Goal: Task Accomplishment & Management: Use online tool/utility

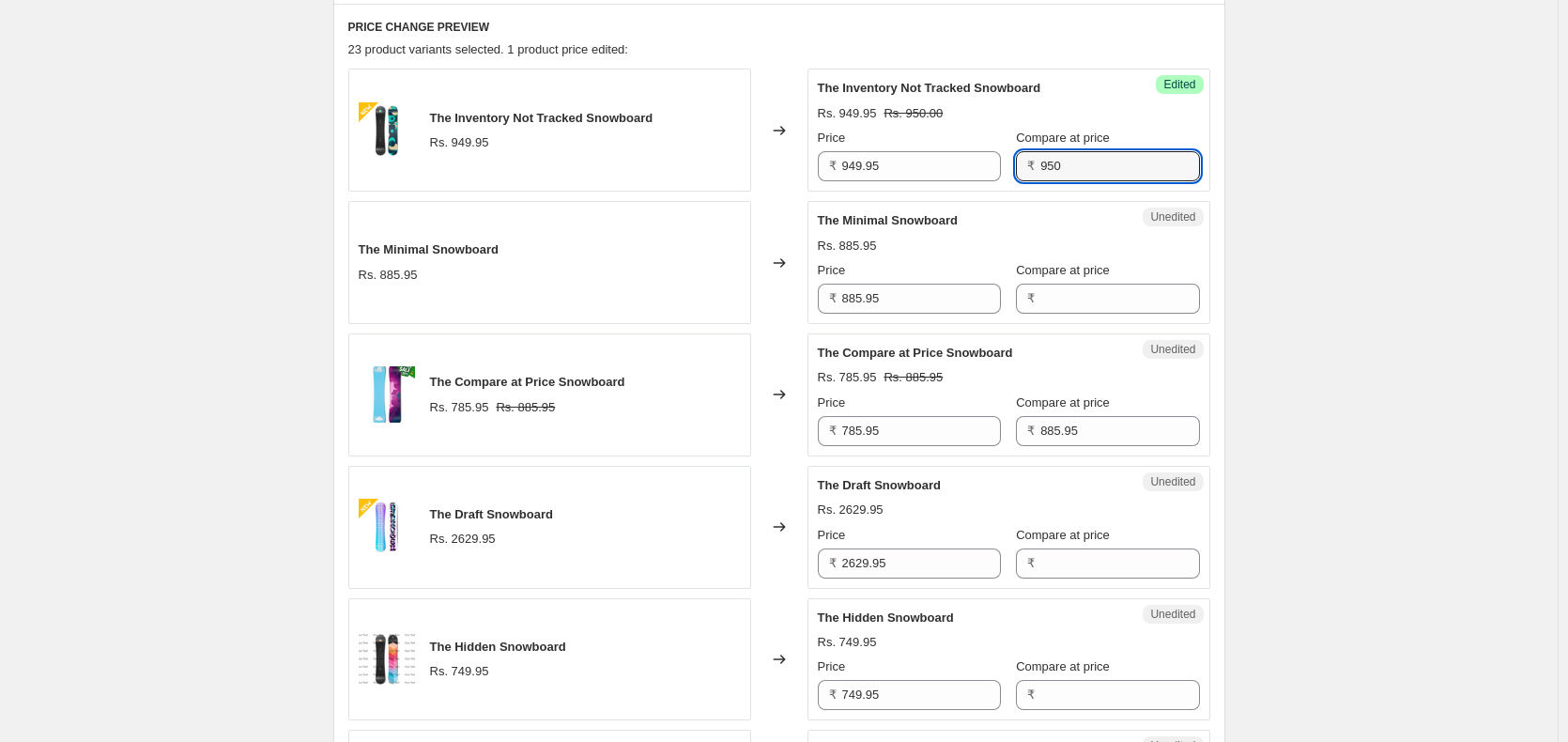
scroll to position [375, 0]
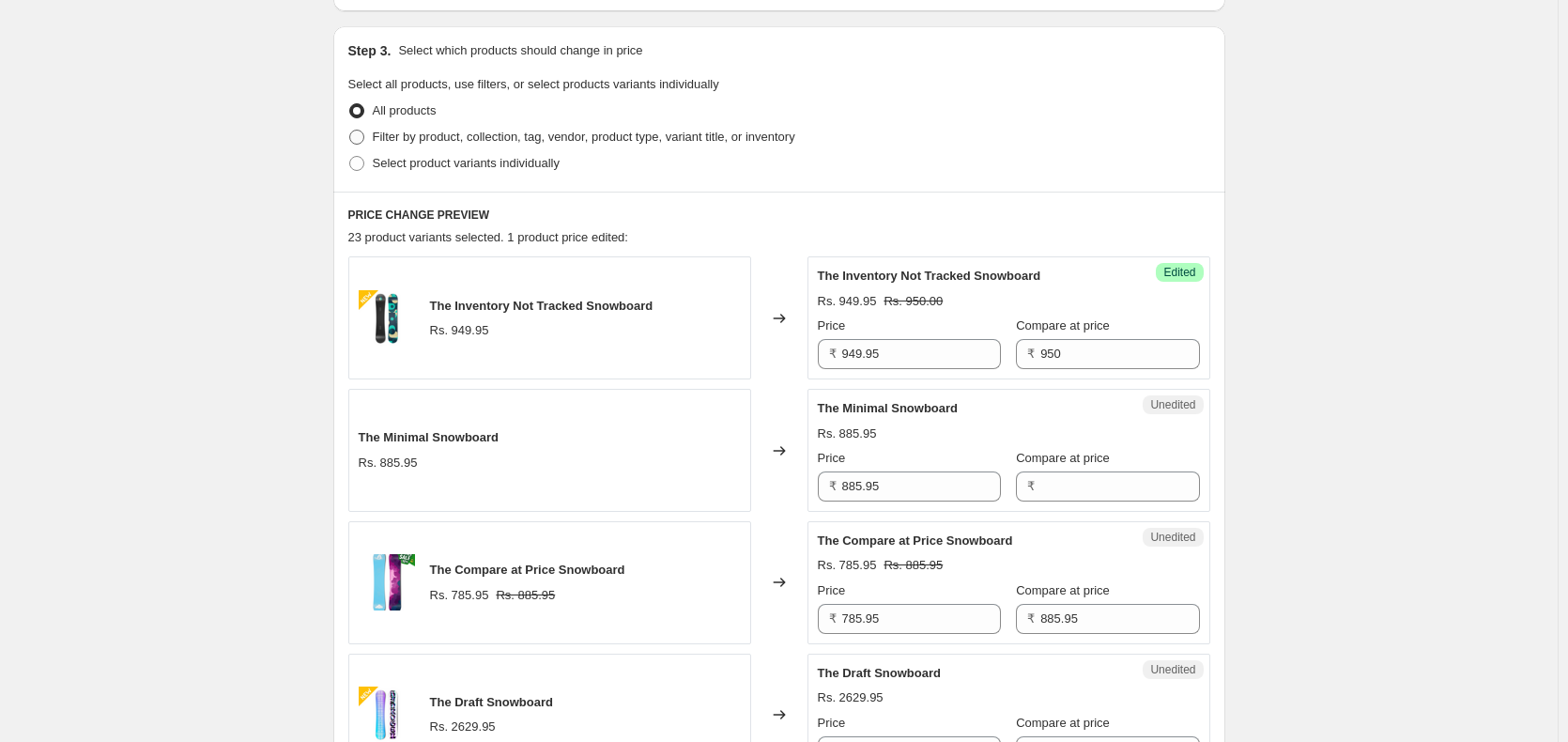
click at [360, 137] on span at bounding box center [357, 137] width 15 height 15
click at [351, 130] on input "Filter by product, collection, tag, vendor, product type, variant title, or inv…" at bounding box center [350, 130] width 1 height 1
radio input "true"
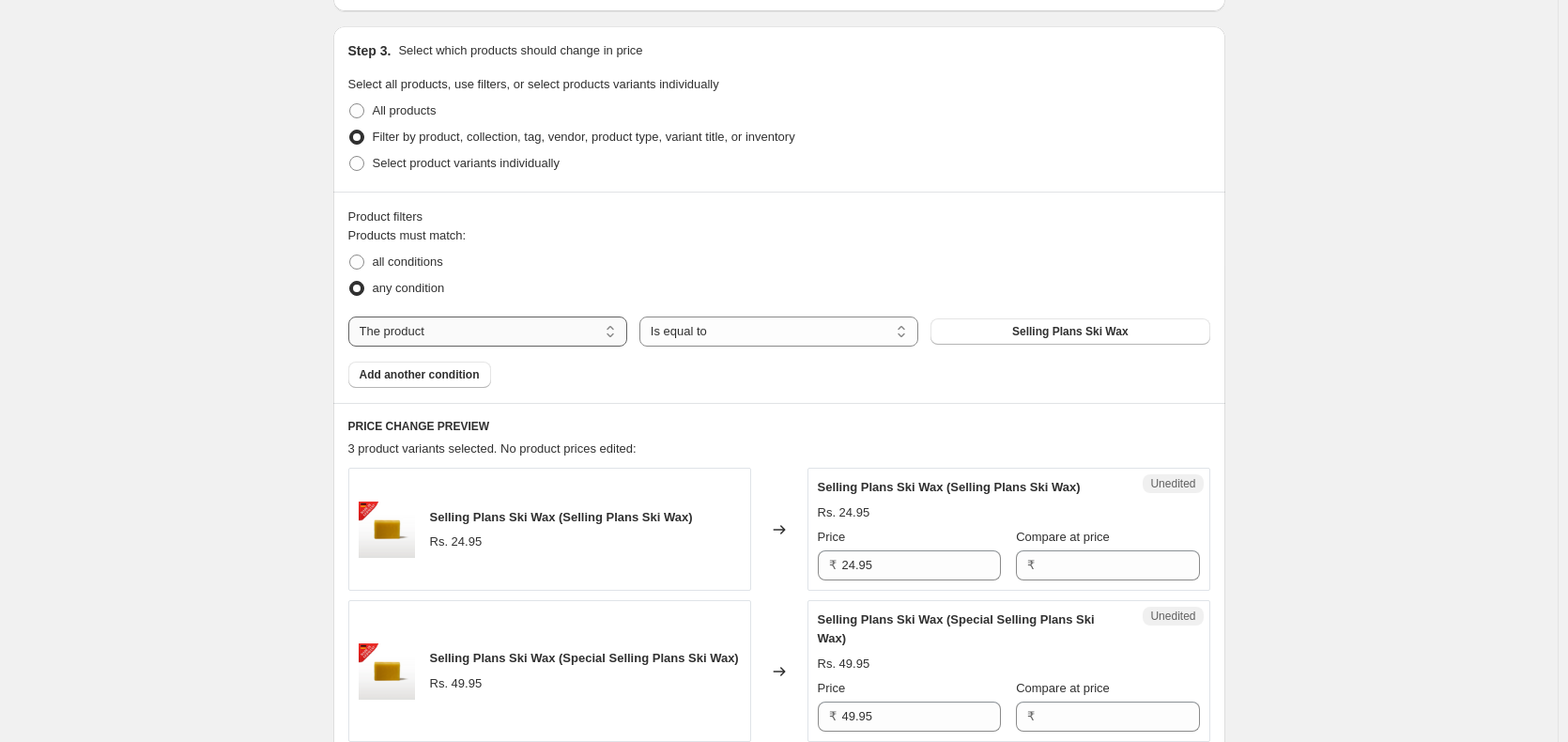
click at [527, 333] on select "The product The product's collection The product's tag The product's vendor The…" at bounding box center [488, 331] width 279 height 30
click at [352, 316] on select "The product The product's collection The product's tag The product's vendor The…" at bounding box center [488, 331] width 279 height 30
click at [718, 338] on select "Is equal to Is not equal to" at bounding box center [778, 331] width 279 height 30
click at [643, 316] on select "Is equal to Is not equal to" at bounding box center [778, 331] width 279 height 30
click at [1069, 332] on span "Selling Plans Ski Wax" at bounding box center [1070, 331] width 116 height 15
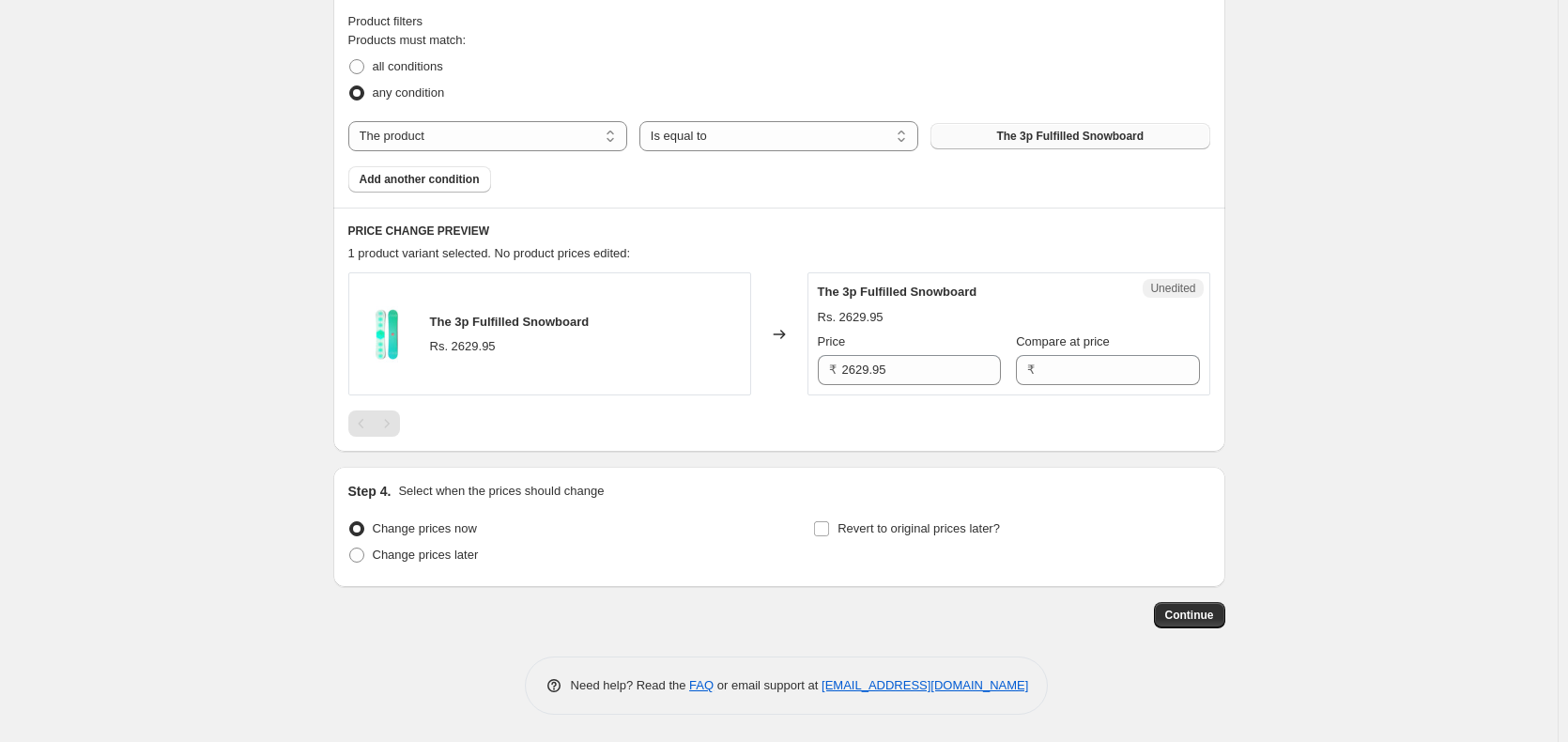
scroll to position [572, 0]
click at [1088, 368] on input "Compare at price" at bounding box center [1119, 370] width 159 height 30
type input "2654"
click at [942, 425] on div at bounding box center [779, 423] width 862 height 27
drag, startPoint x: 1096, startPoint y: 366, endPoint x: 1021, endPoint y: 371, distance: 75.2
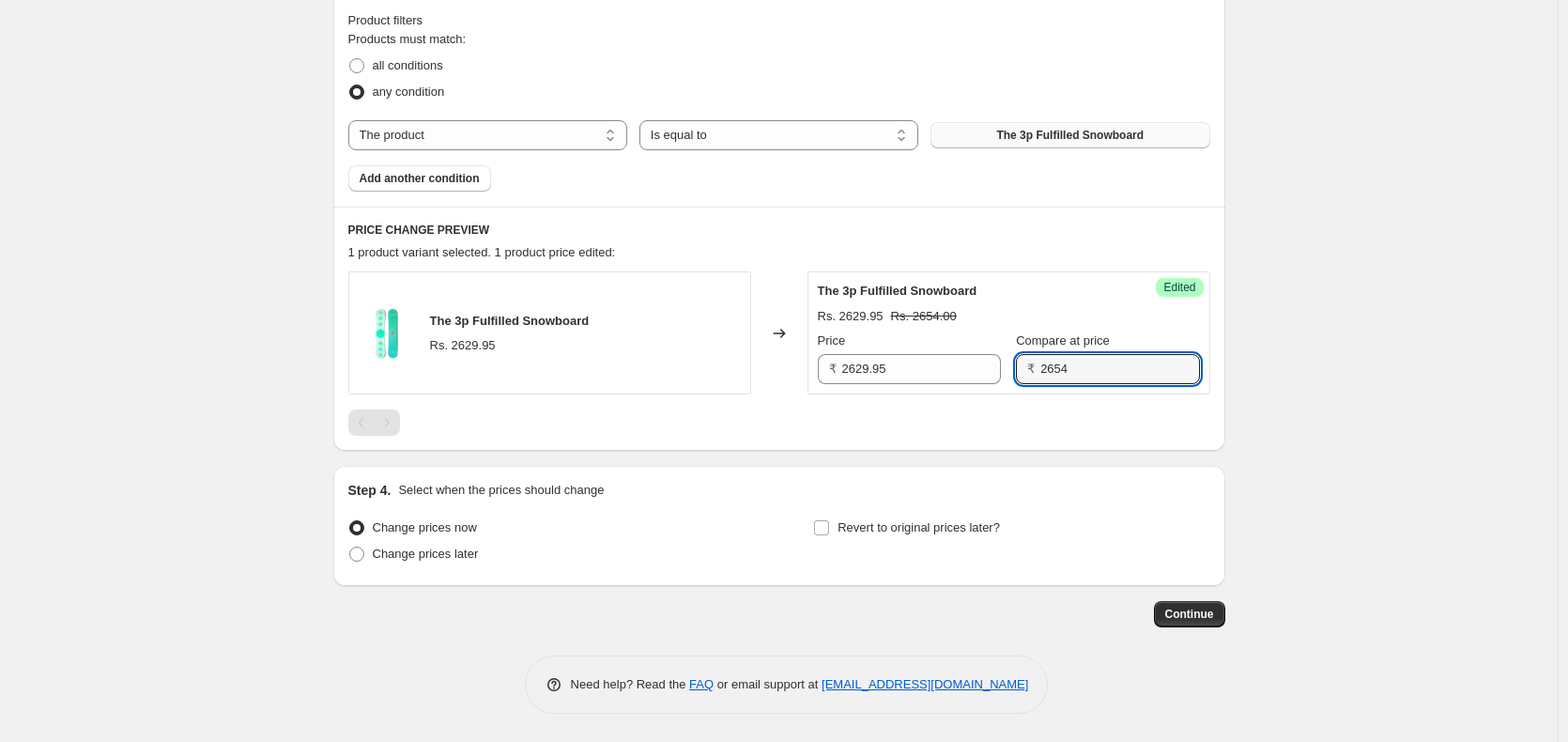
click at [1021, 371] on div "₹ 2654" at bounding box center [1107, 370] width 183 height 30
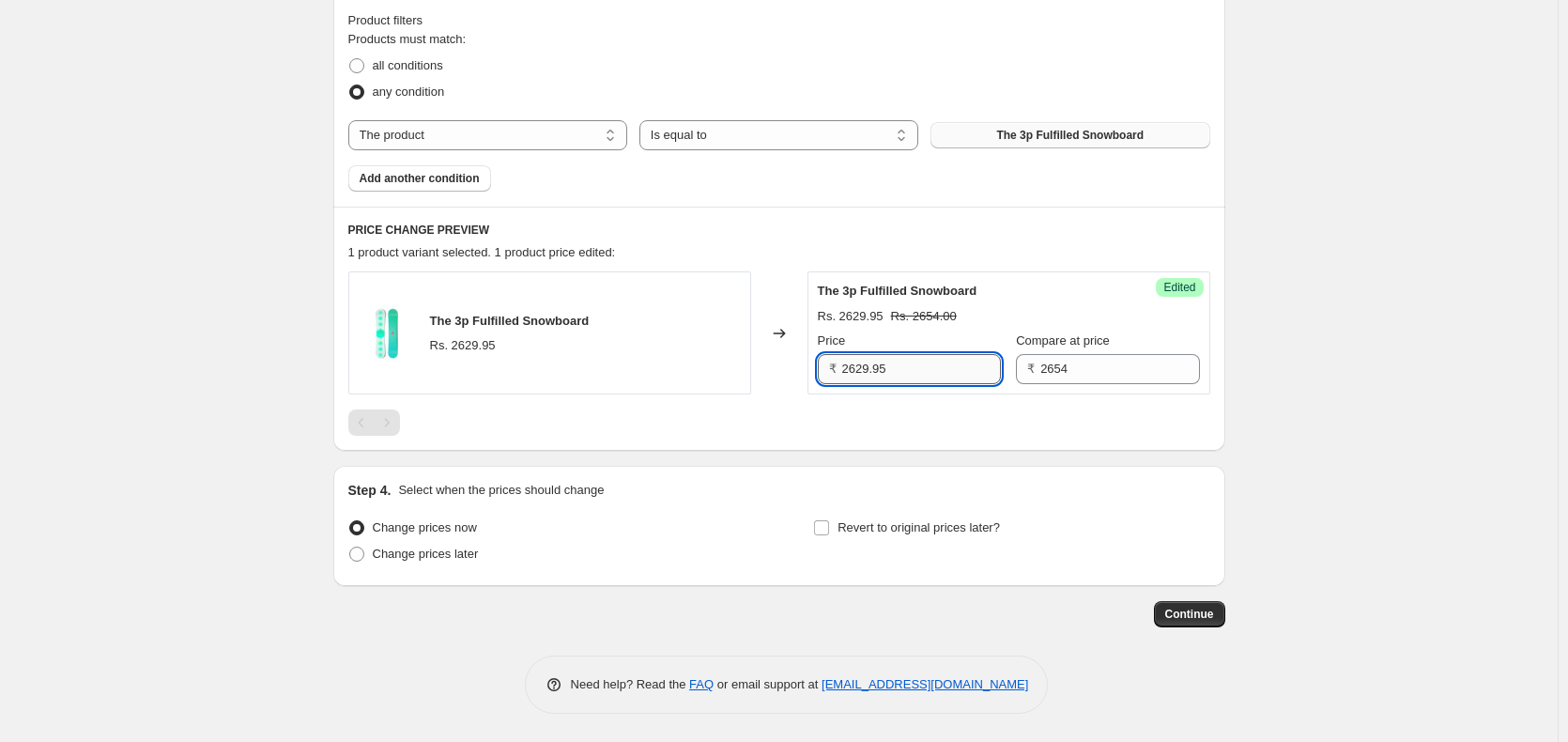
click at [926, 371] on input "2629.95" at bounding box center [921, 370] width 159 height 30
drag, startPoint x: 940, startPoint y: 371, endPoint x: 773, endPoint y: 372, distance: 167.0
click at [781, 373] on div "The 3p Fulfilled Snowboard Rs. 2629.95 Changed to Success Edited The 3p Fulfill…" at bounding box center [779, 332] width 862 height 123
click at [829, 531] on input "Revert to original prices later?" at bounding box center [822, 528] width 15 height 15
checkbox input "true"
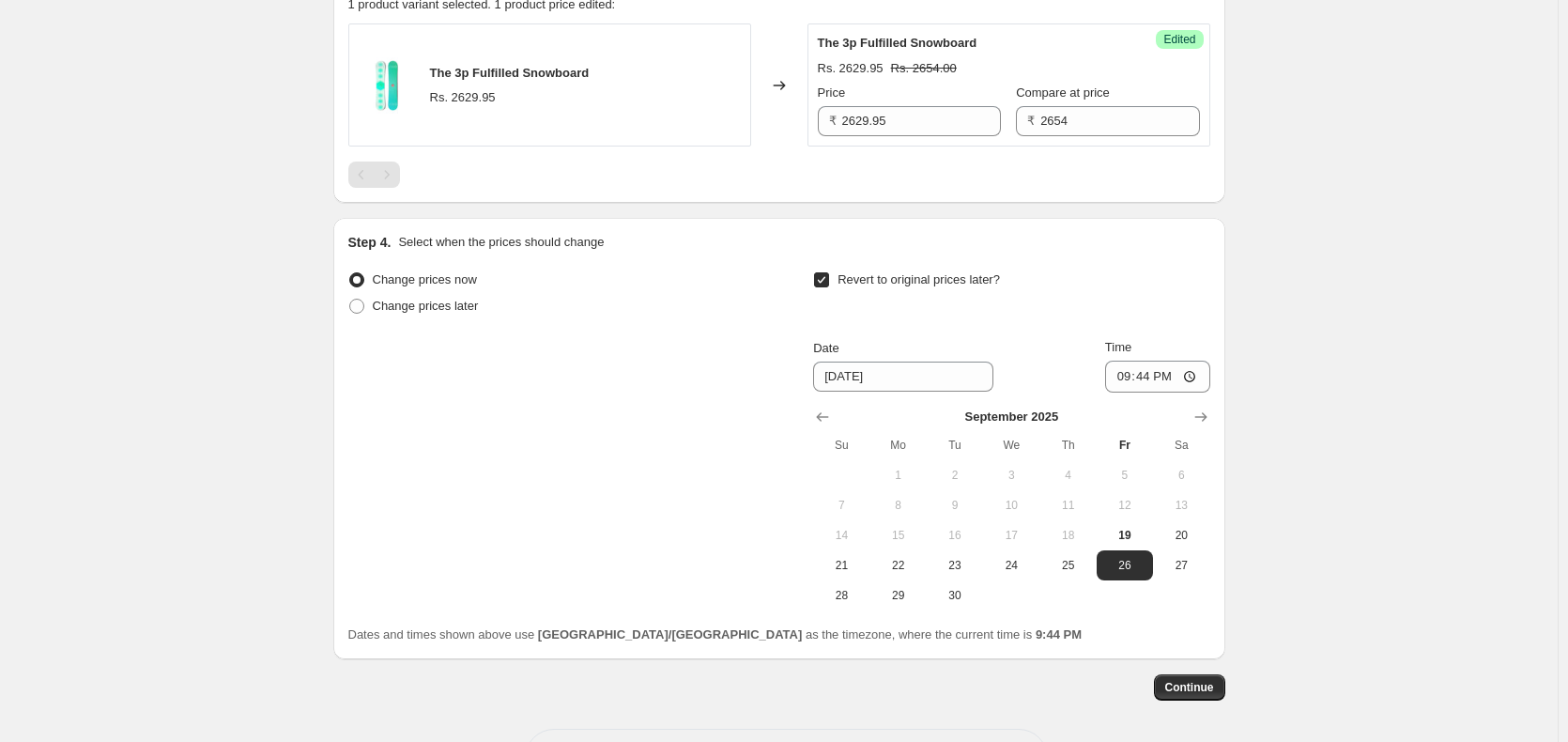
scroll to position [799, 0]
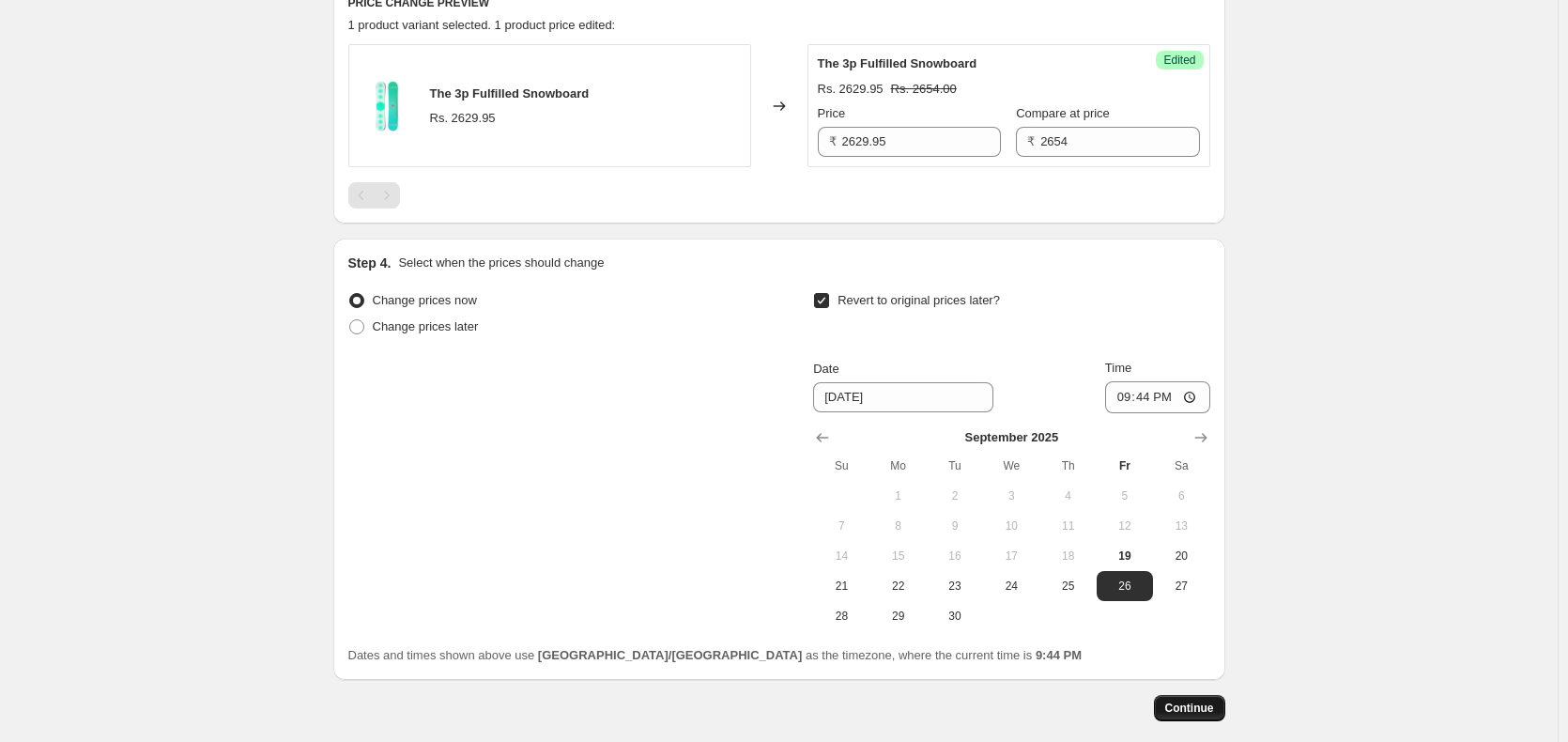
click at [1169, 714] on button "Continue" at bounding box center [1189, 708] width 71 height 27
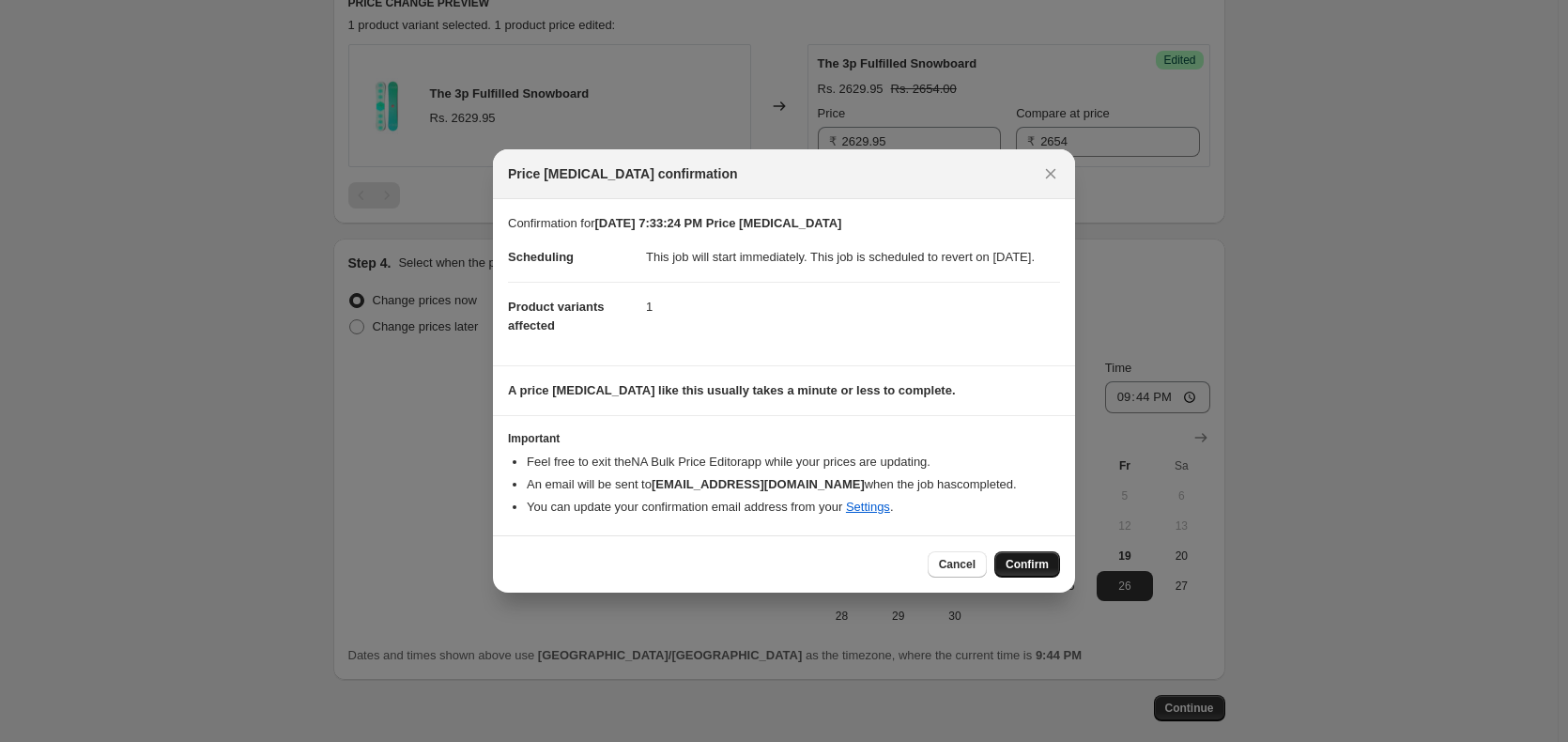
click at [1022, 572] on span "Confirm" at bounding box center [1027, 564] width 43 height 15
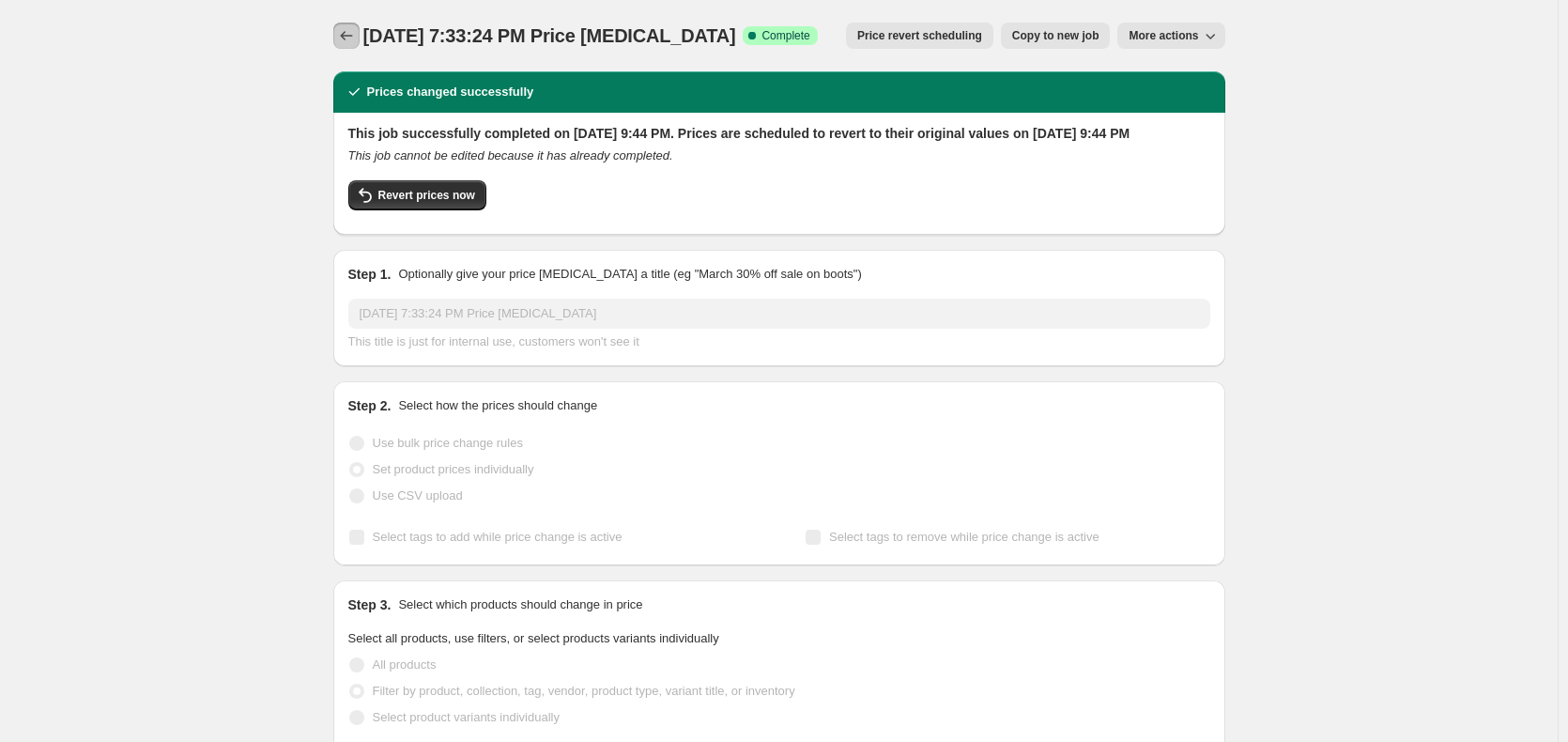
click at [352, 28] on icon "Price change jobs" at bounding box center [347, 36] width 19 height 19
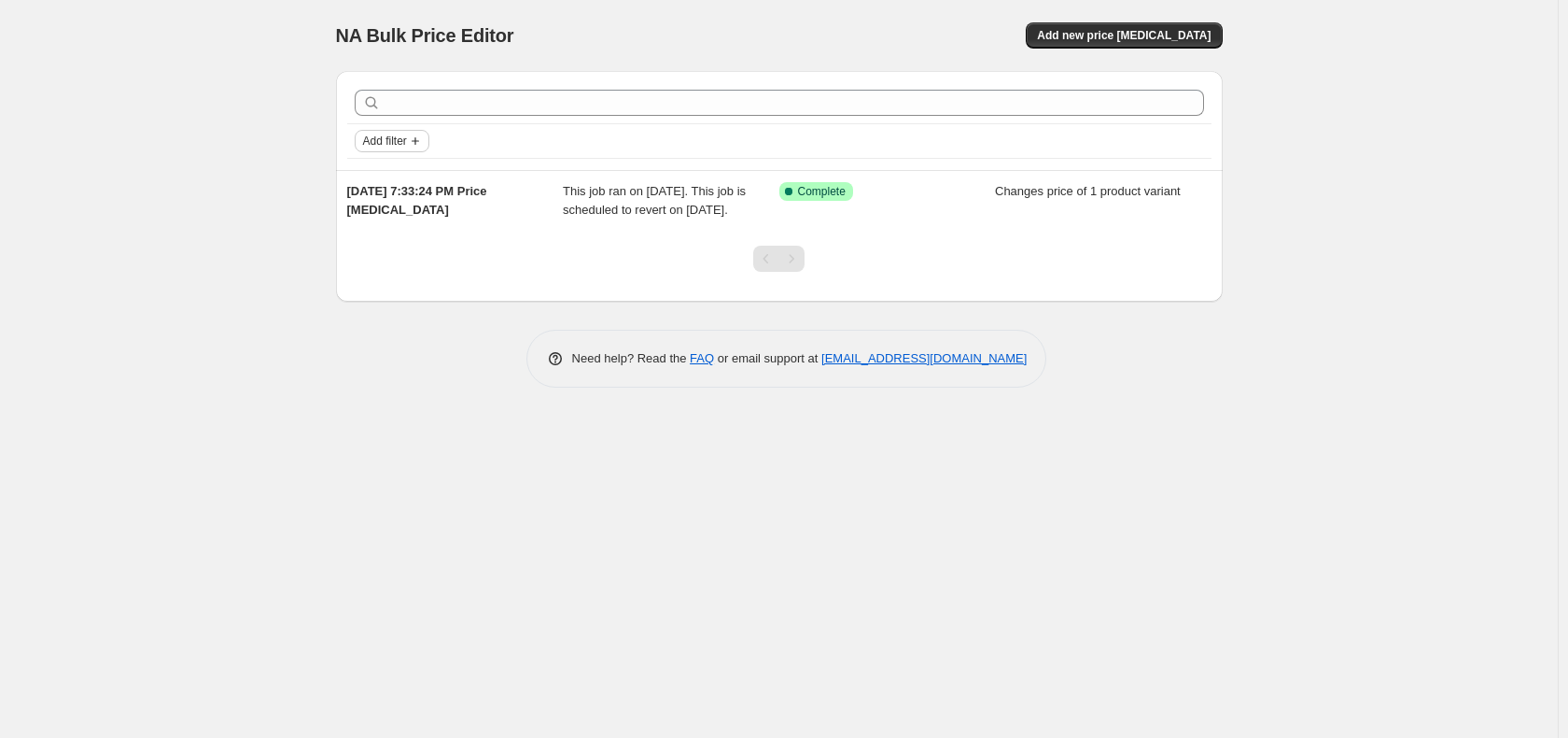
click at [405, 134] on span "Add filter" at bounding box center [384, 141] width 44 height 15
click at [354, 330] on div "Add filter [DATE] 7:33:24 PM Price [MEDICAL_DATA] This job ran on [DATE]. This …" at bounding box center [779, 222] width 886 height 332
click at [1085, 19] on div "NA Bulk Price Editor. This page is ready NA Bulk Price Editor Add new price [ME…" at bounding box center [779, 35] width 886 height 71
click at [1085, 29] on button "Add new price [MEDICAL_DATA]" at bounding box center [1123, 36] width 196 height 27
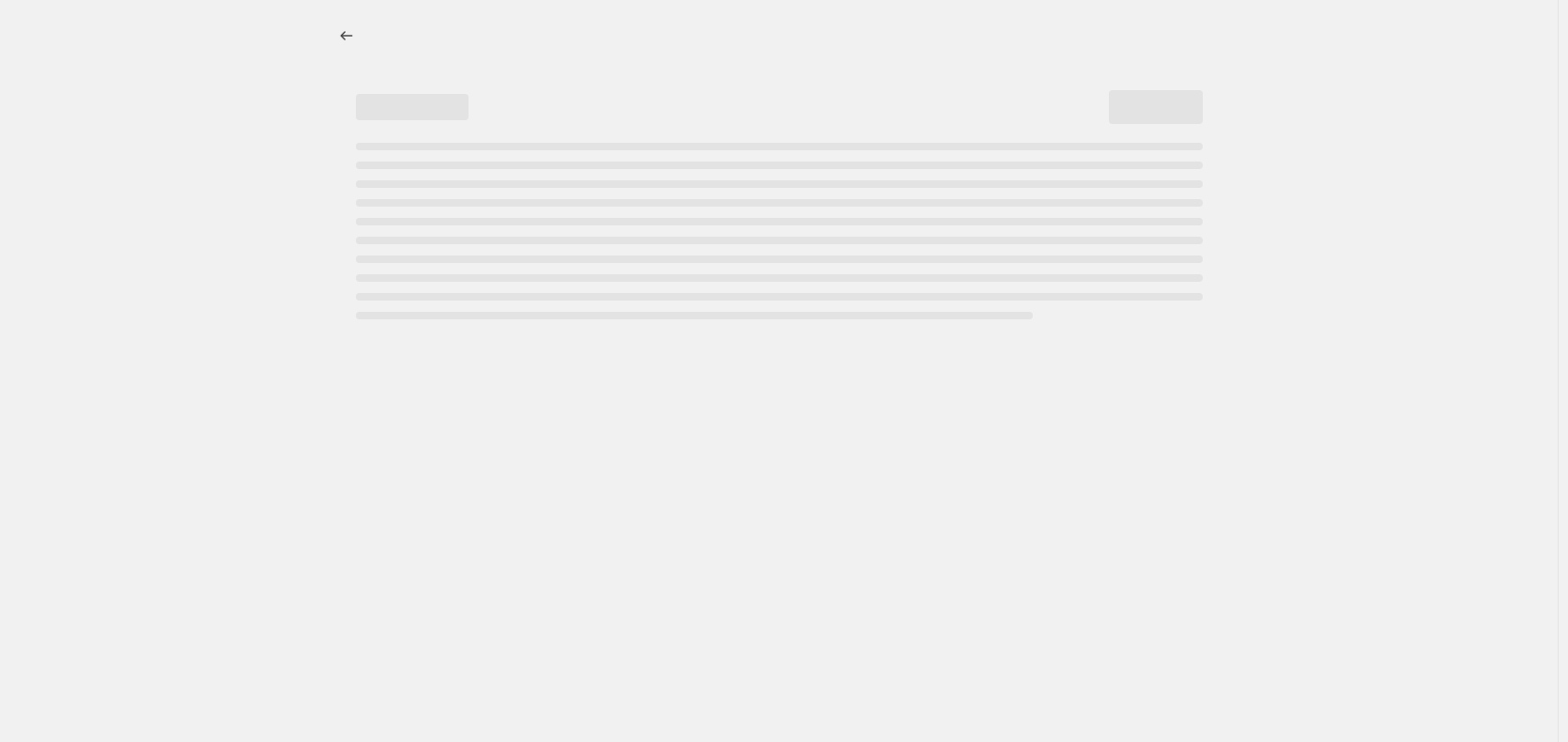
select select "percentage"
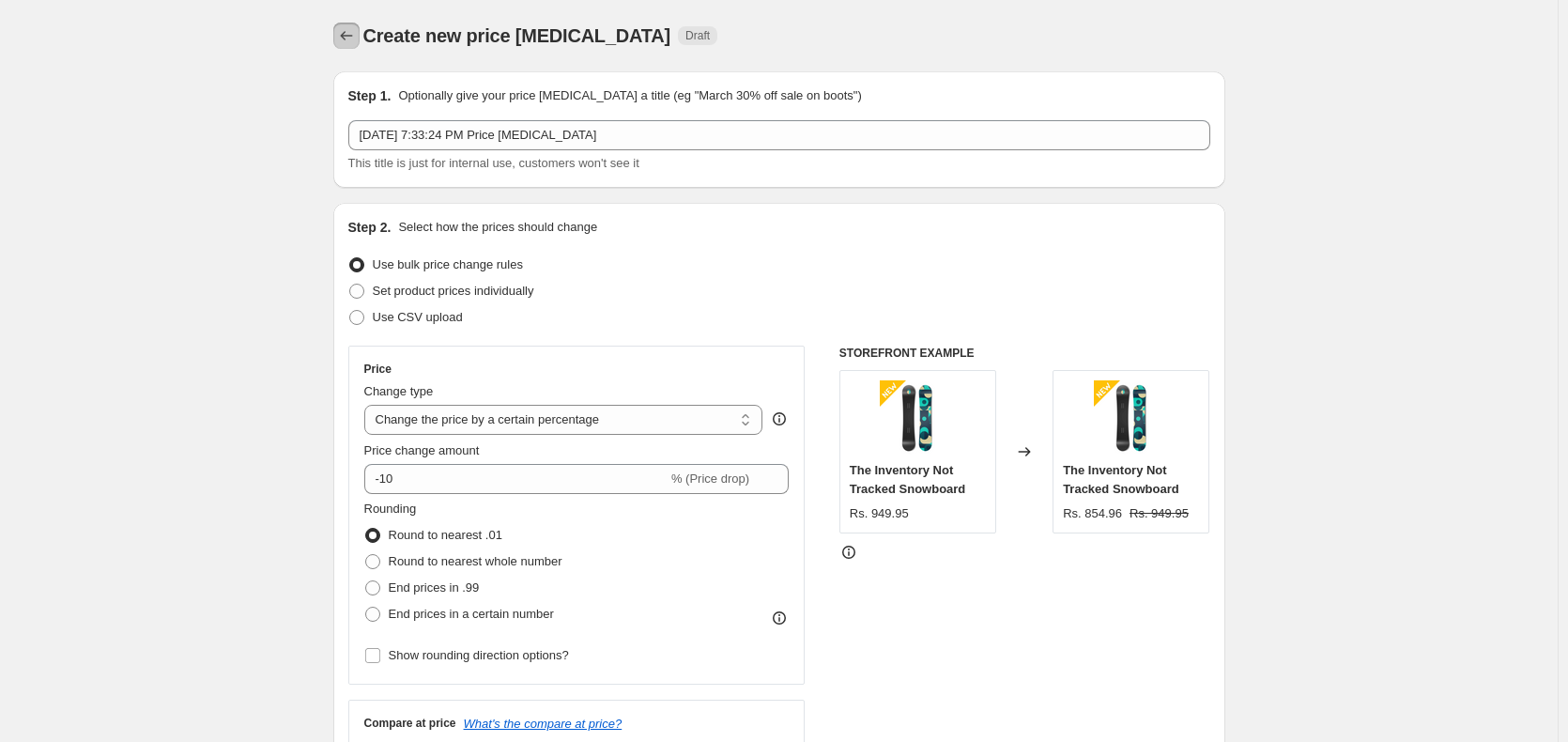
click at [349, 37] on icon "Price change jobs" at bounding box center [347, 36] width 19 height 19
